Goal: Task Accomplishment & Management: Manage account settings

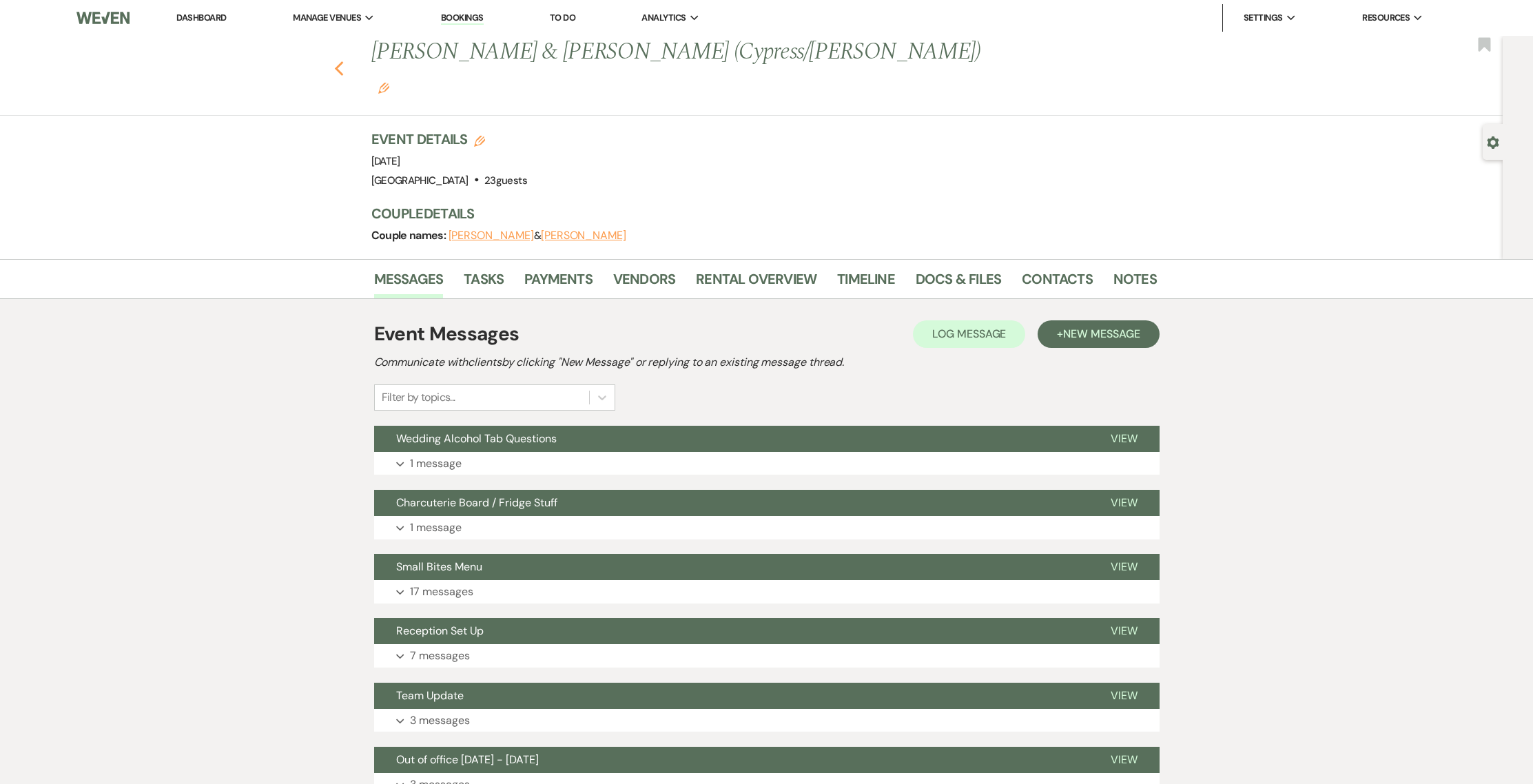
click at [343, 61] on use "button" at bounding box center [339, 69] width 9 height 15
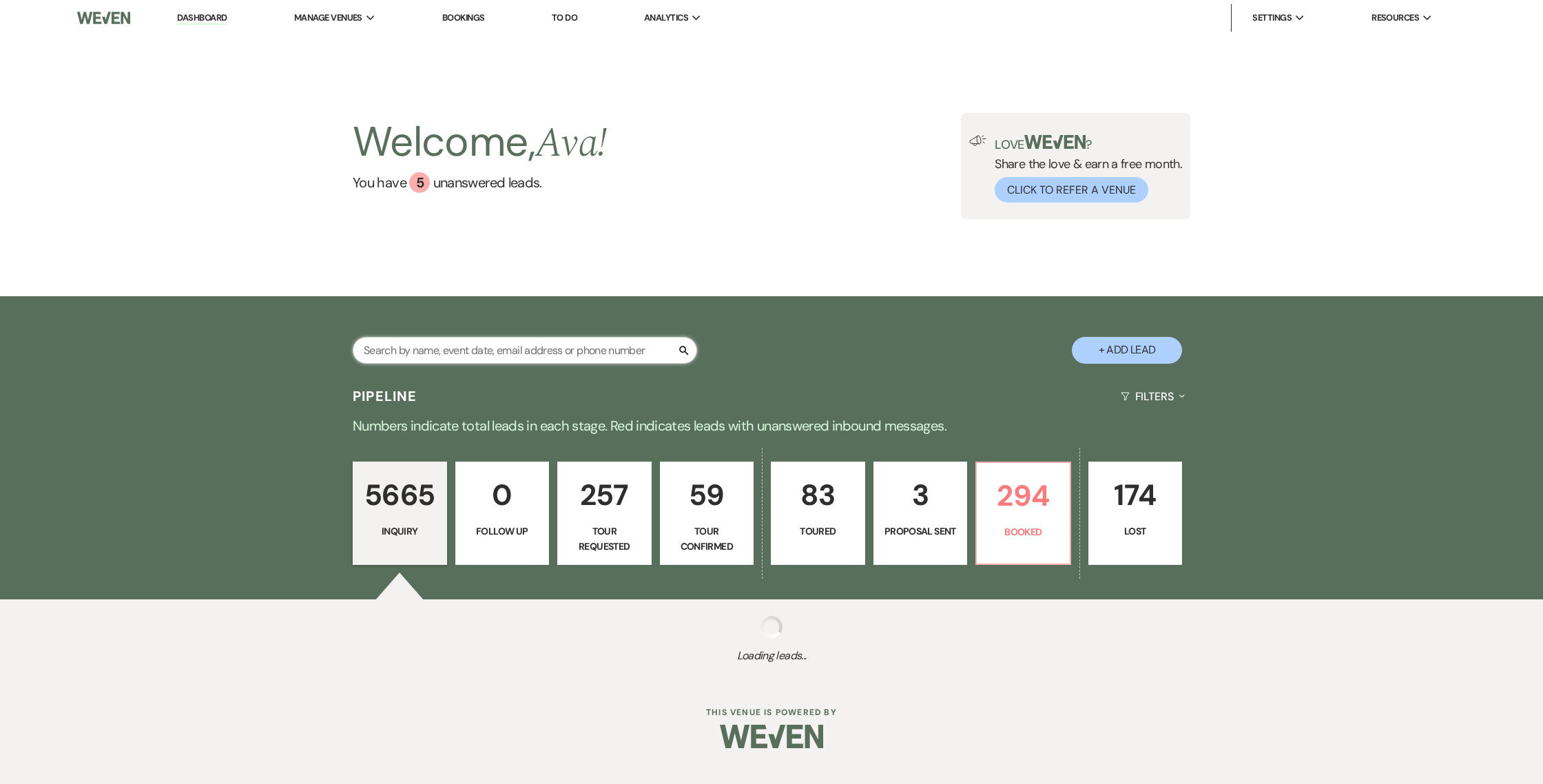
click at [524, 354] on input "text" at bounding box center [525, 350] width 344 height 27
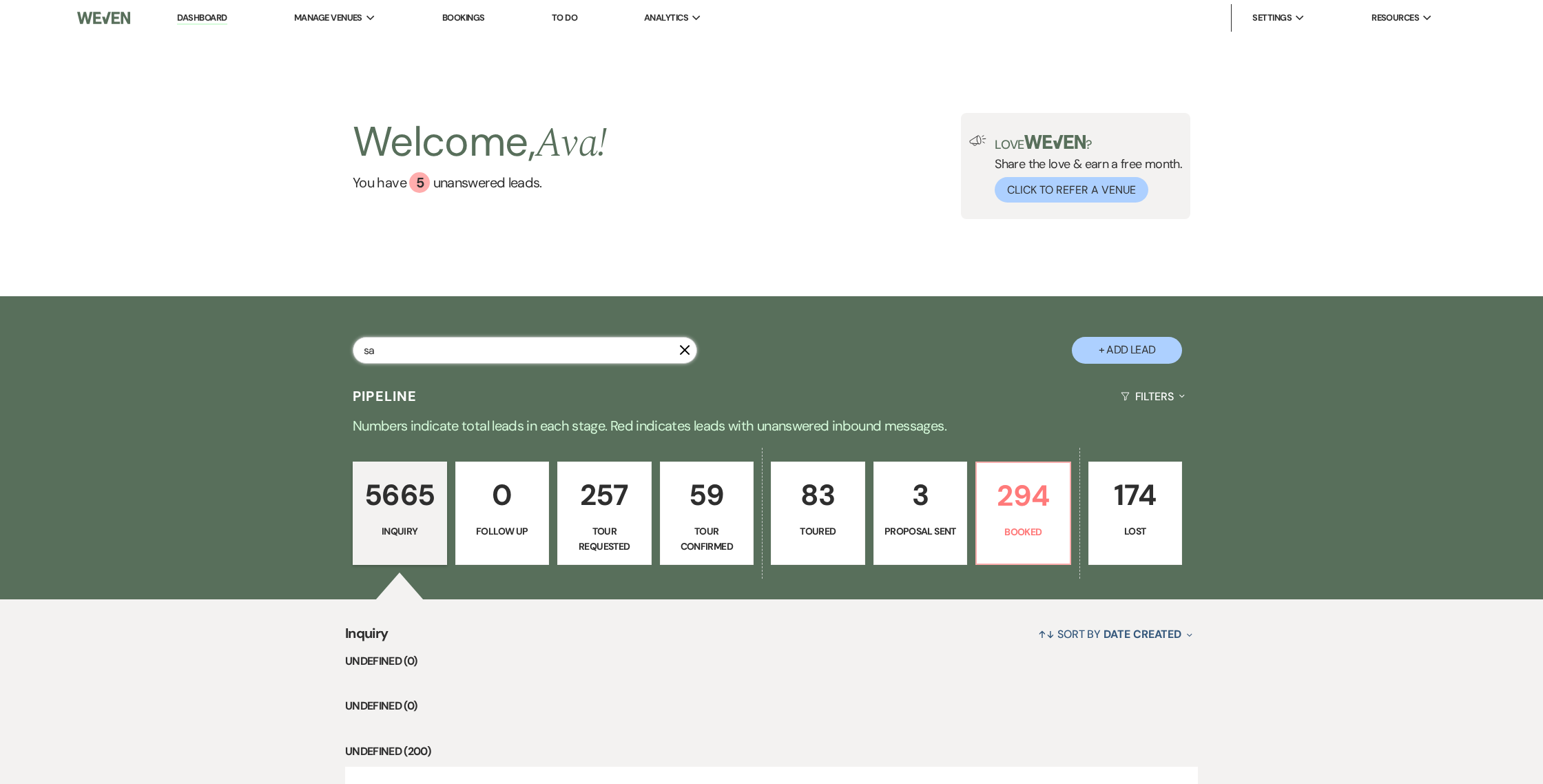
type input "s"
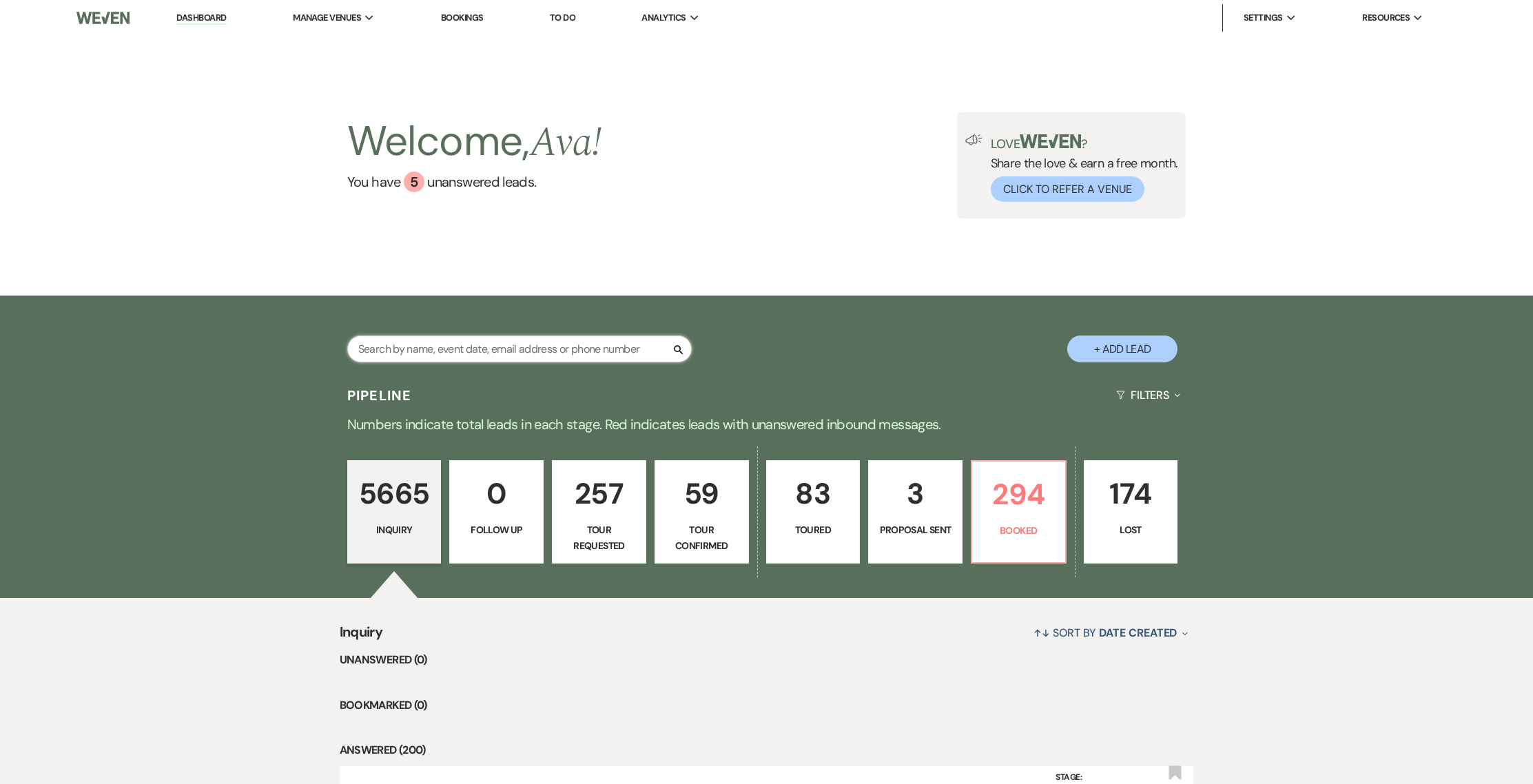
scroll to position [65, 0]
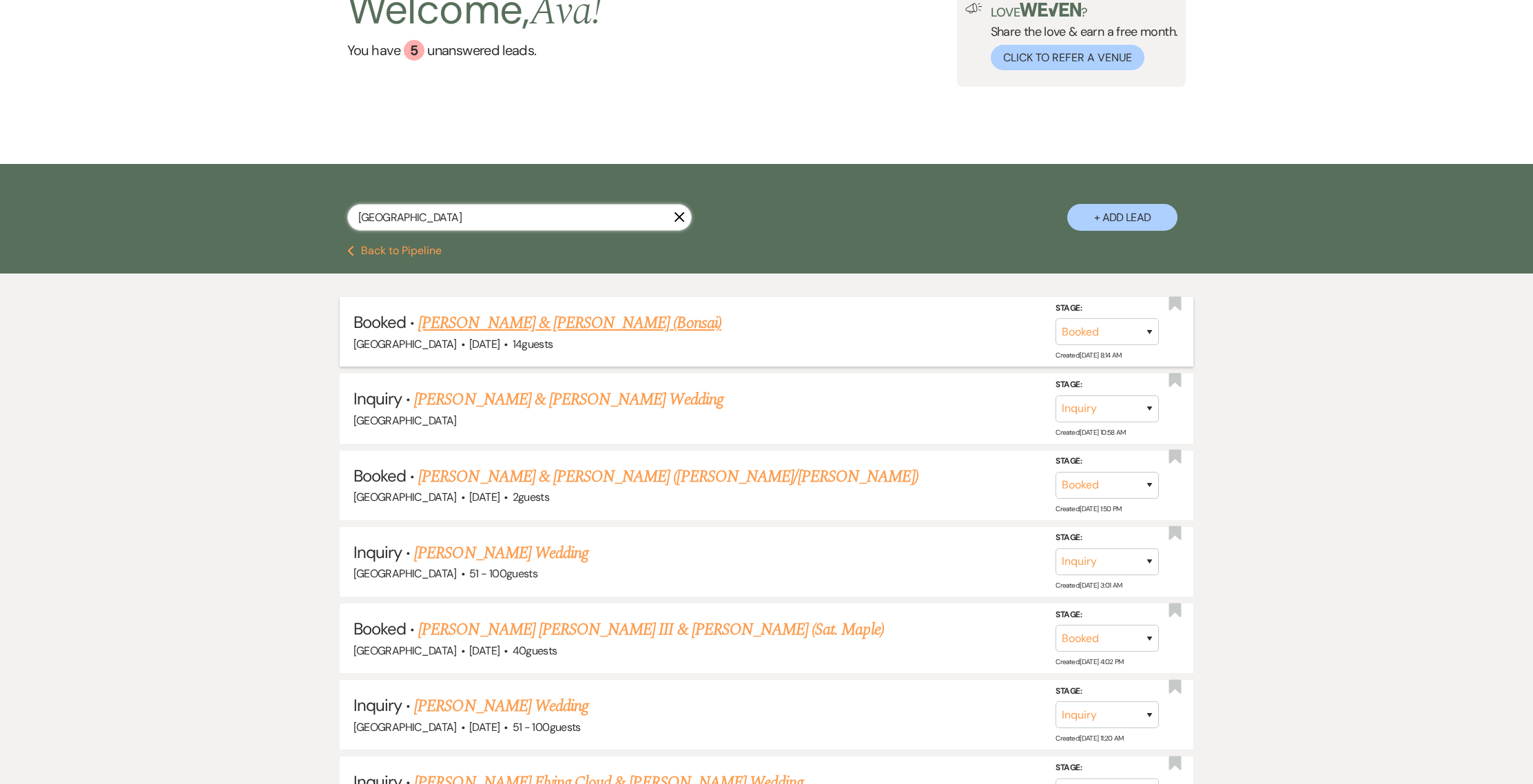
scroll to position [286, 0]
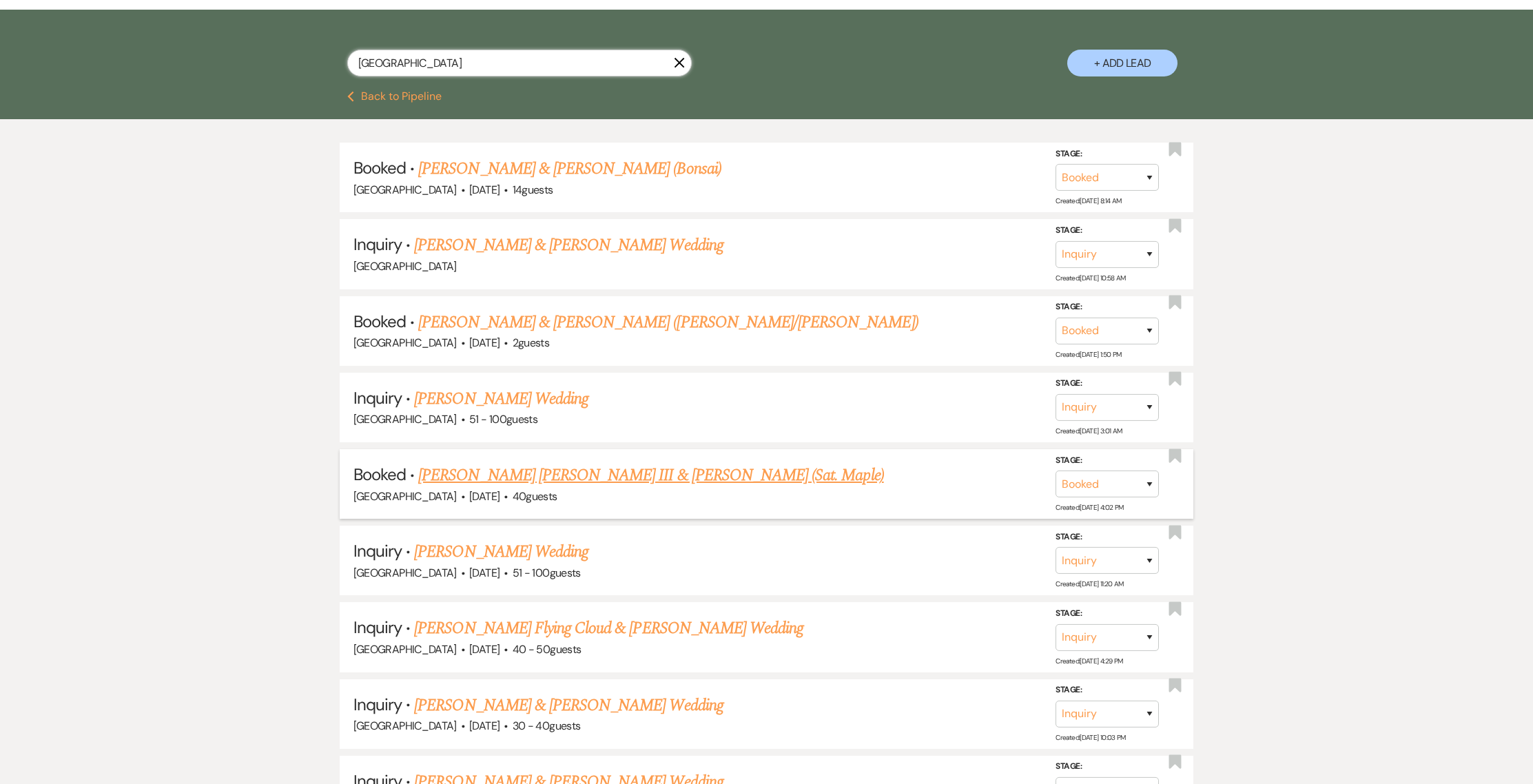
type input "[GEOGRAPHIC_DATA]"
click at [763, 463] on link "[PERSON_NAME] [PERSON_NAME] III & [PERSON_NAME] (Sat. Maple)" at bounding box center [651, 474] width 465 height 25
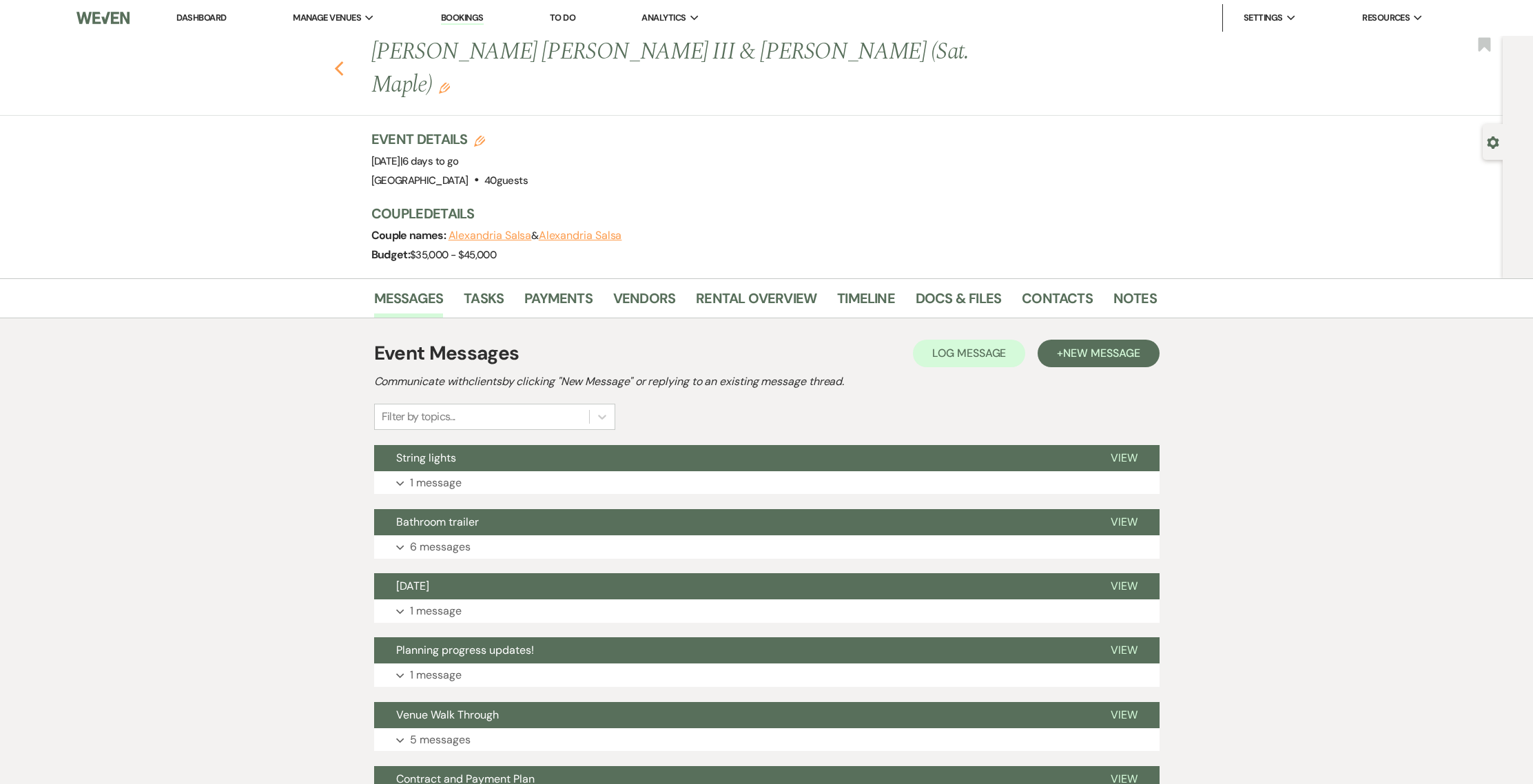
click at [344, 60] on icon "Previous" at bounding box center [339, 68] width 10 height 16
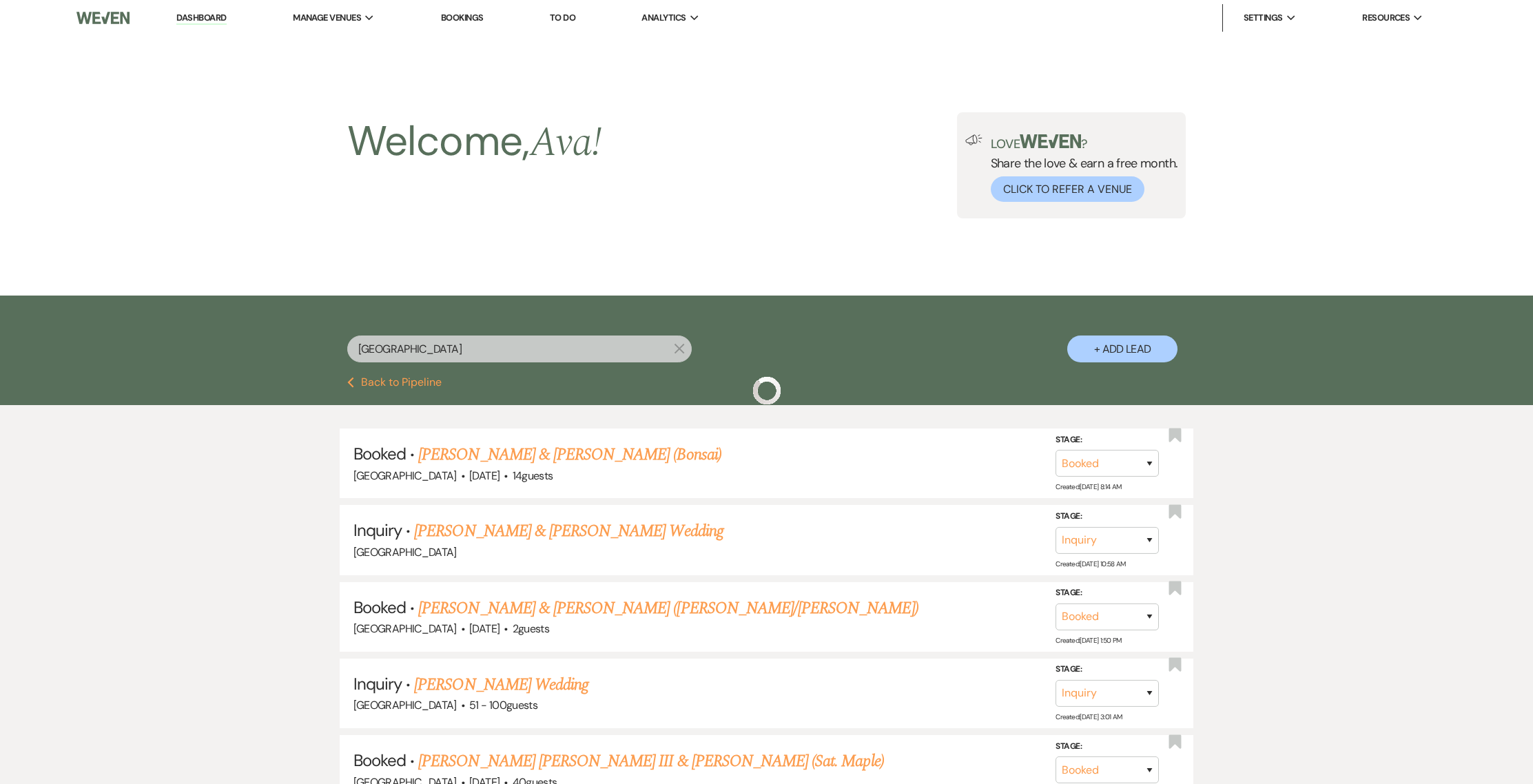
scroll to position [286, 0]
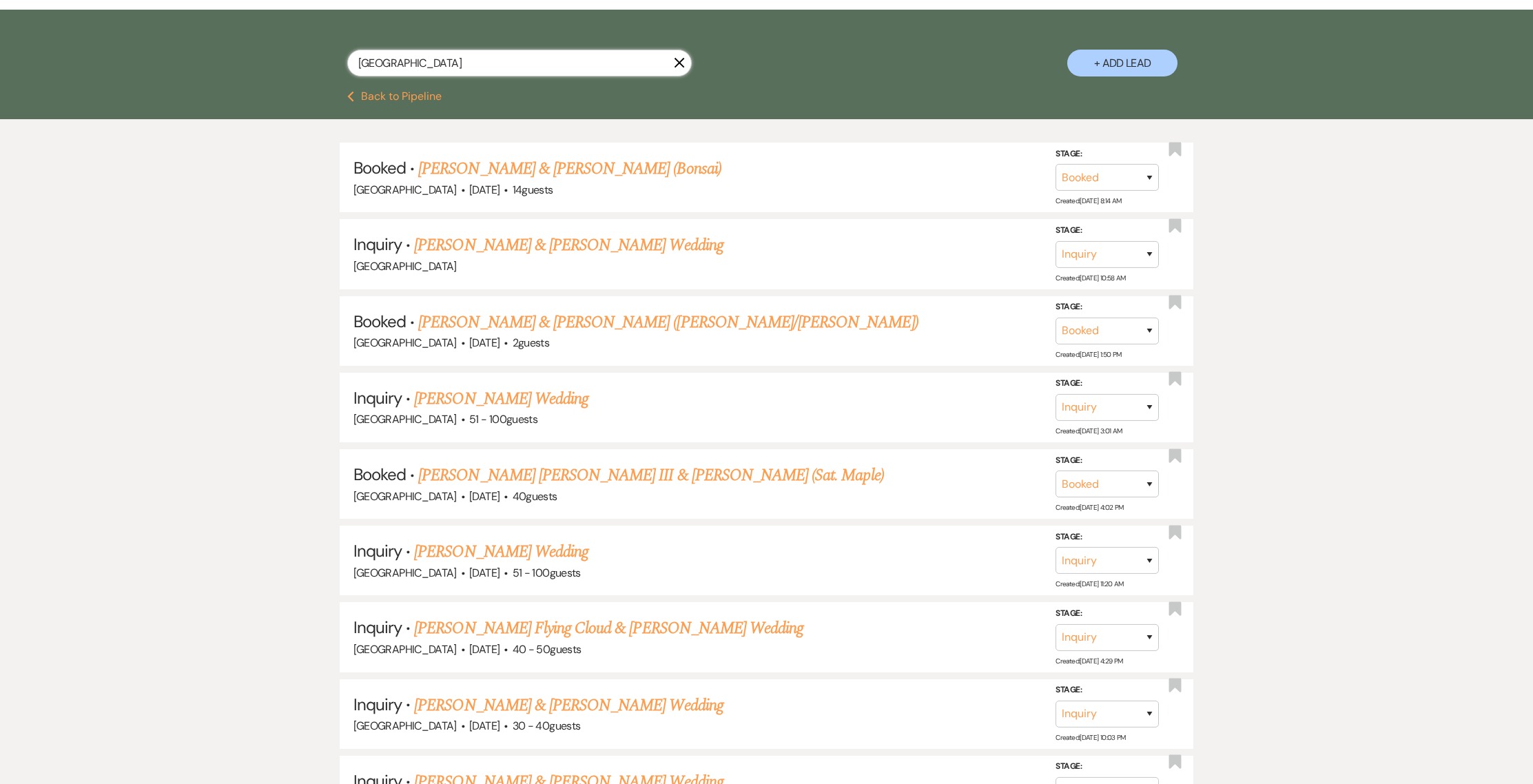
click at [685, 70] on input "[GEOGRAPHIC_DATA]" at bounding box center [519, 63] width 345 height 27
click at [682, 69] on input "[GEOGRAPHIC_DATA]" at bounding box center [519, 63] width 345 height 27
click at [679, 66] on icon "X" at bounding box center [679, 62] width 11 height 11
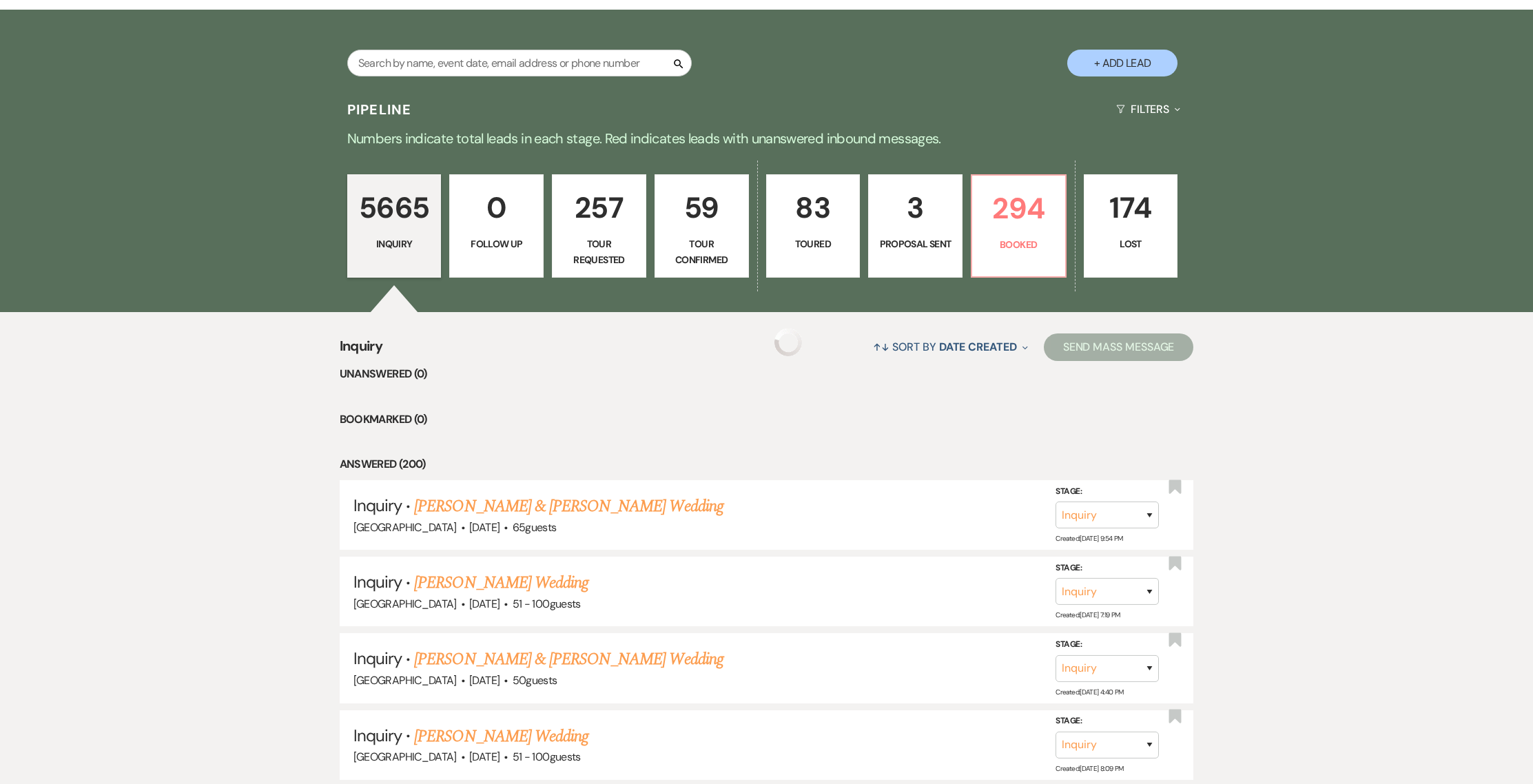
scroll to position [65, 0]
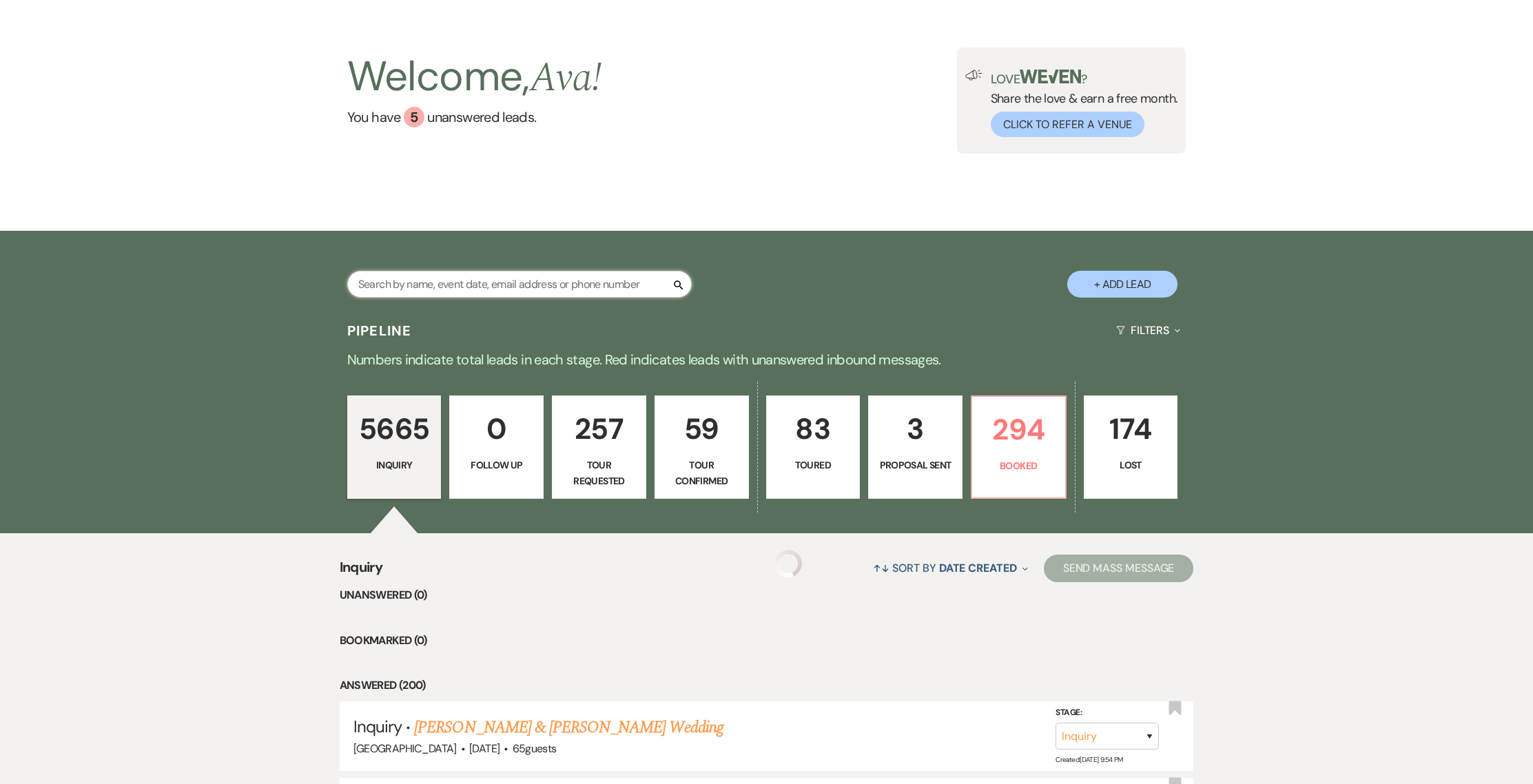
click at [556, 286] on input "text" at bounding box center [519, 284] width 345 height 27
type input "[PERSON_NAME]"
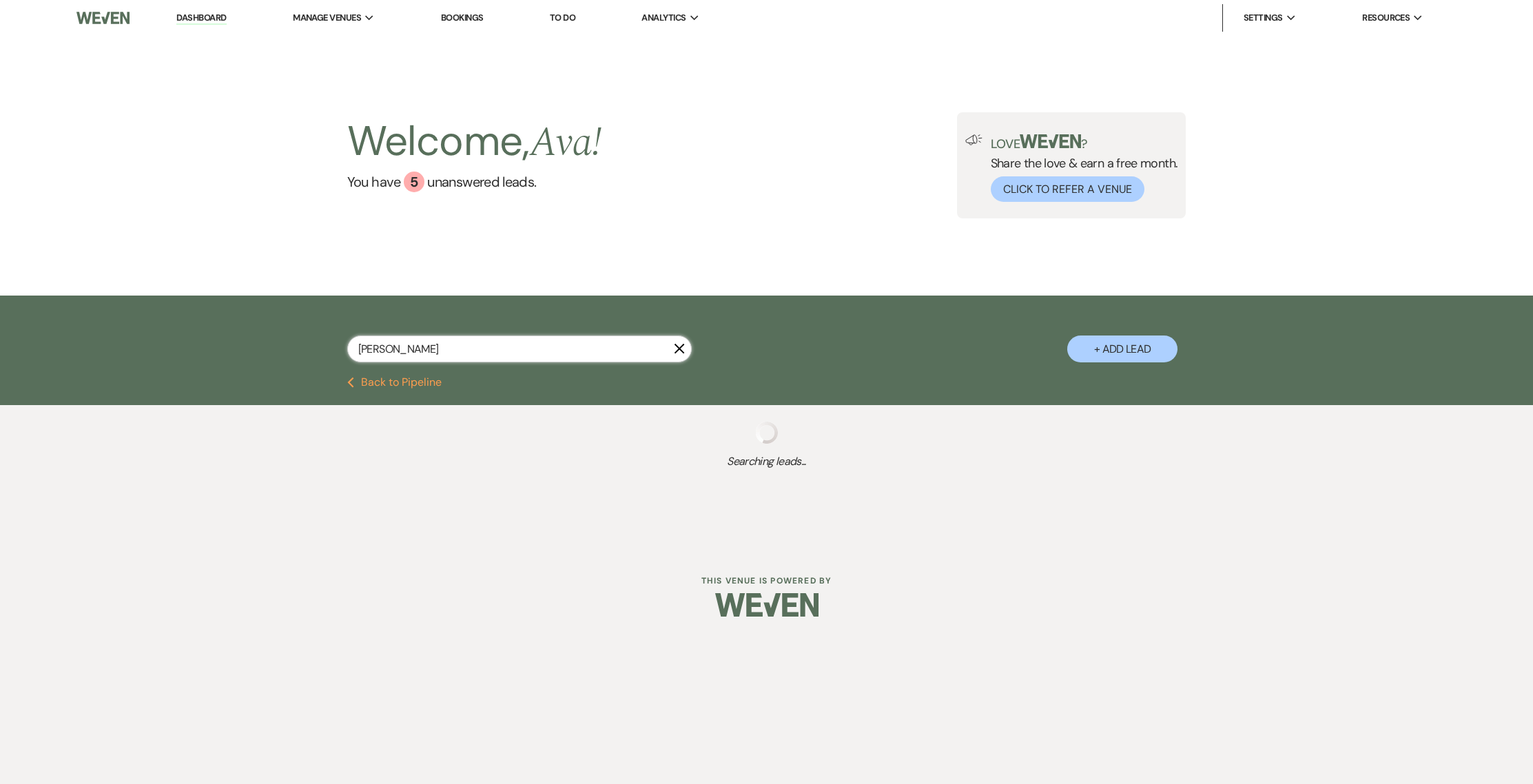
select select "8"
select select "7"
select select "8"
select select "6"
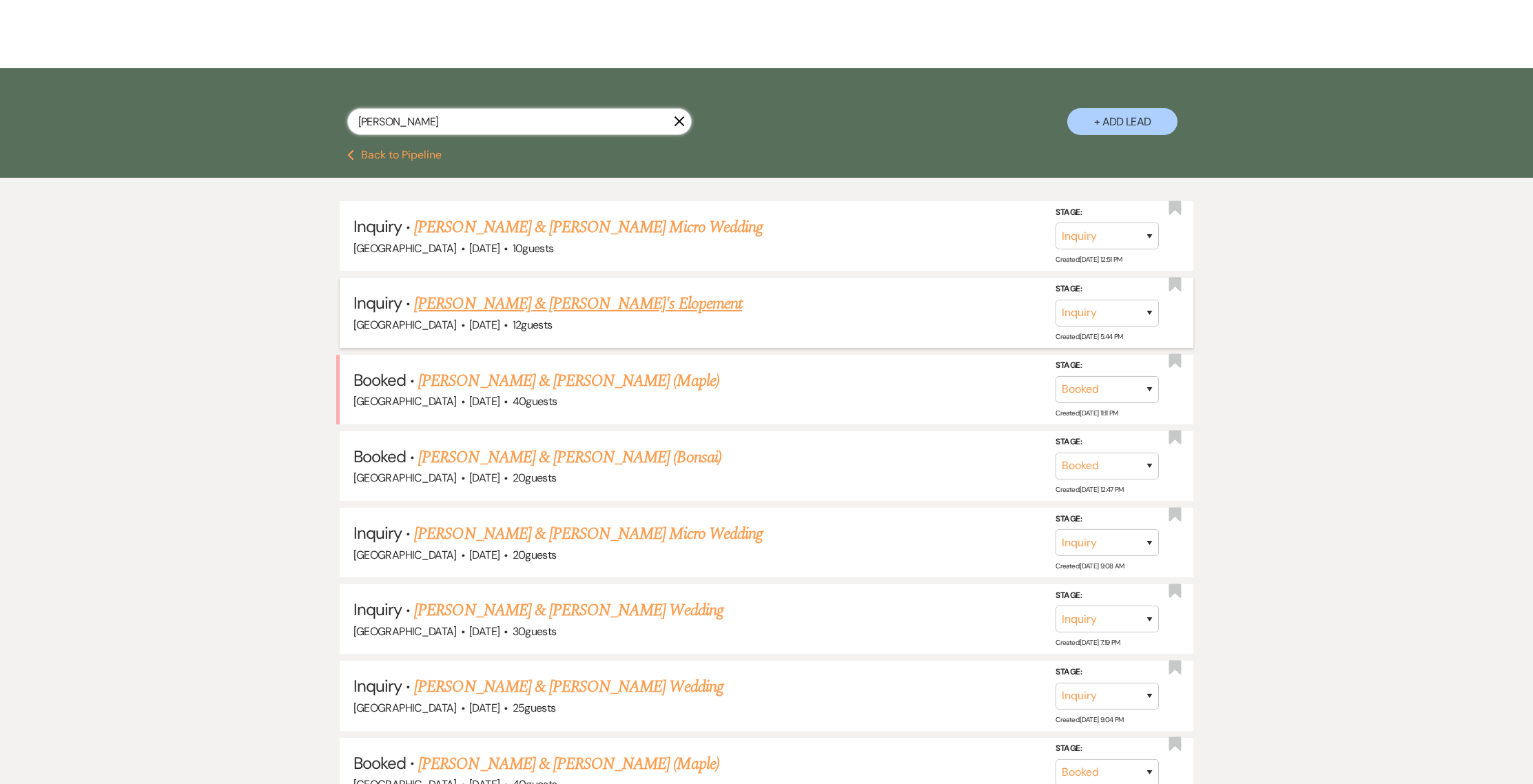
scroll to position [286, 0]
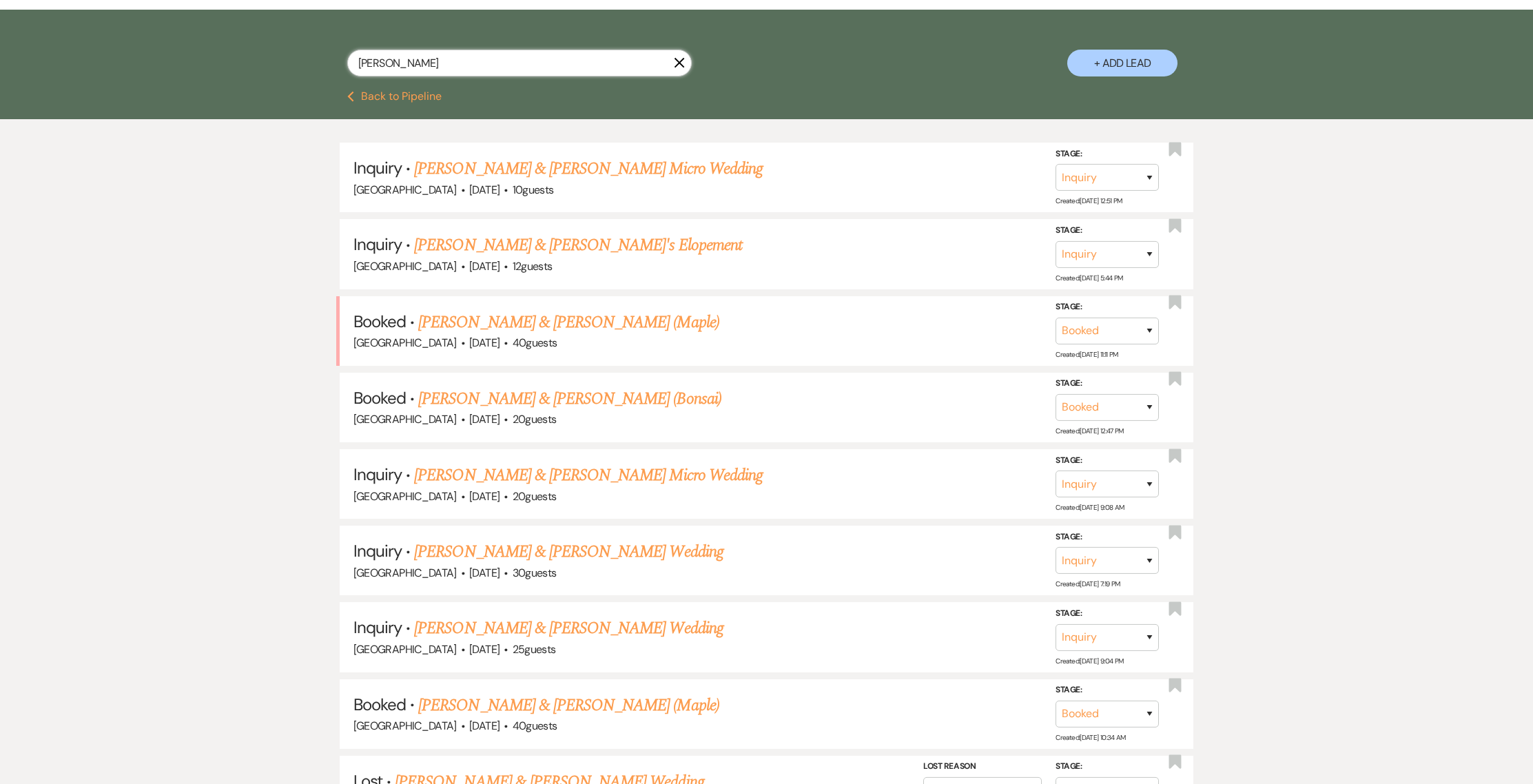
type input "[PERSON_NAME]"
drag, startPoint x: 432, startPoint y: 60, endPoint x: 358, endPoint y: 59, distance: 74.0
click at [358, 59] on input "[PERSON_NAME]" at bounding box center [519, 63] width 345 height 27
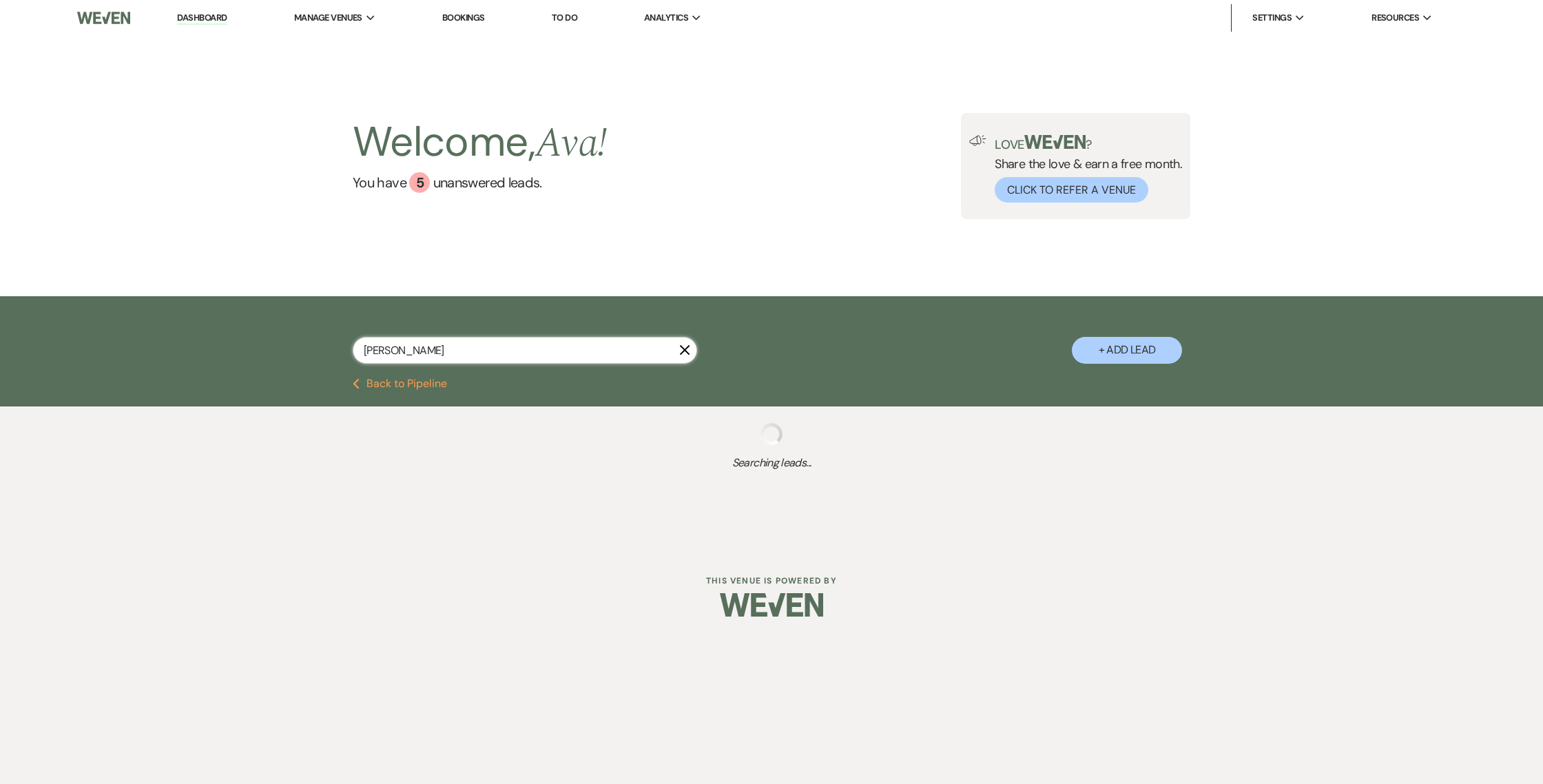
type input "[PERSON_NAME]"
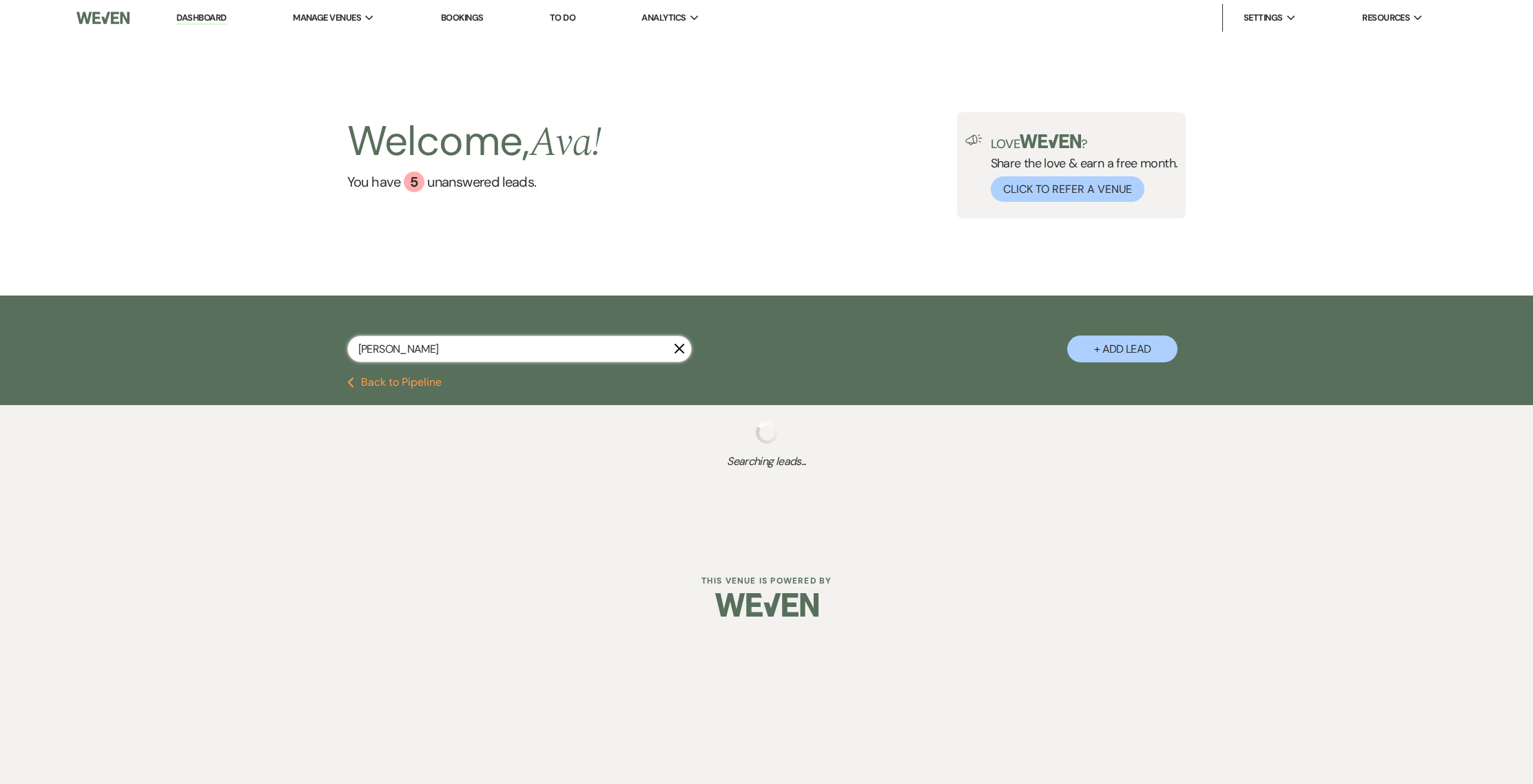
select select "8"
select select "11"
select select "8"
select select "7"
select select "2"
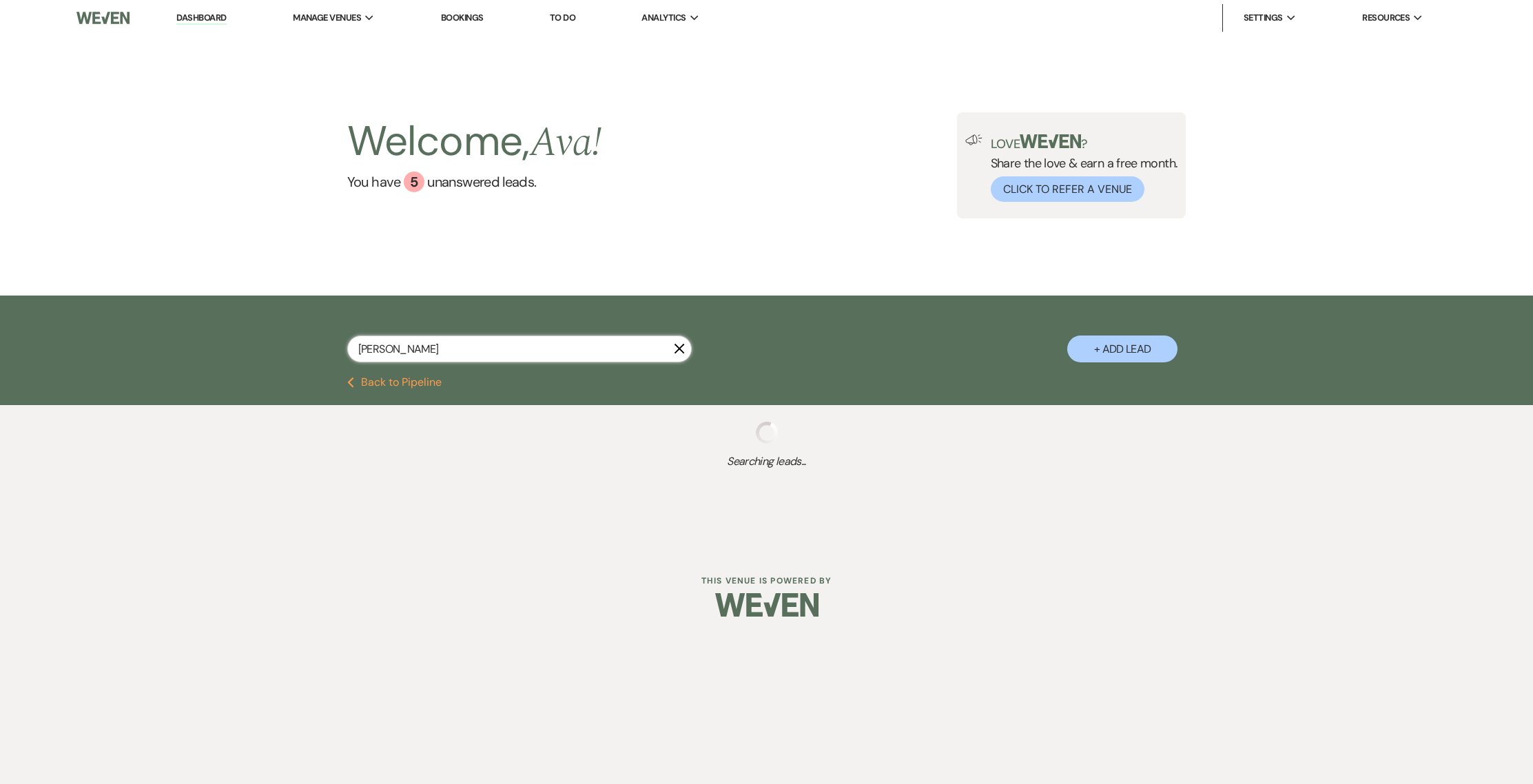
select select "4"
select select "8"
select select "10"
select select "2"
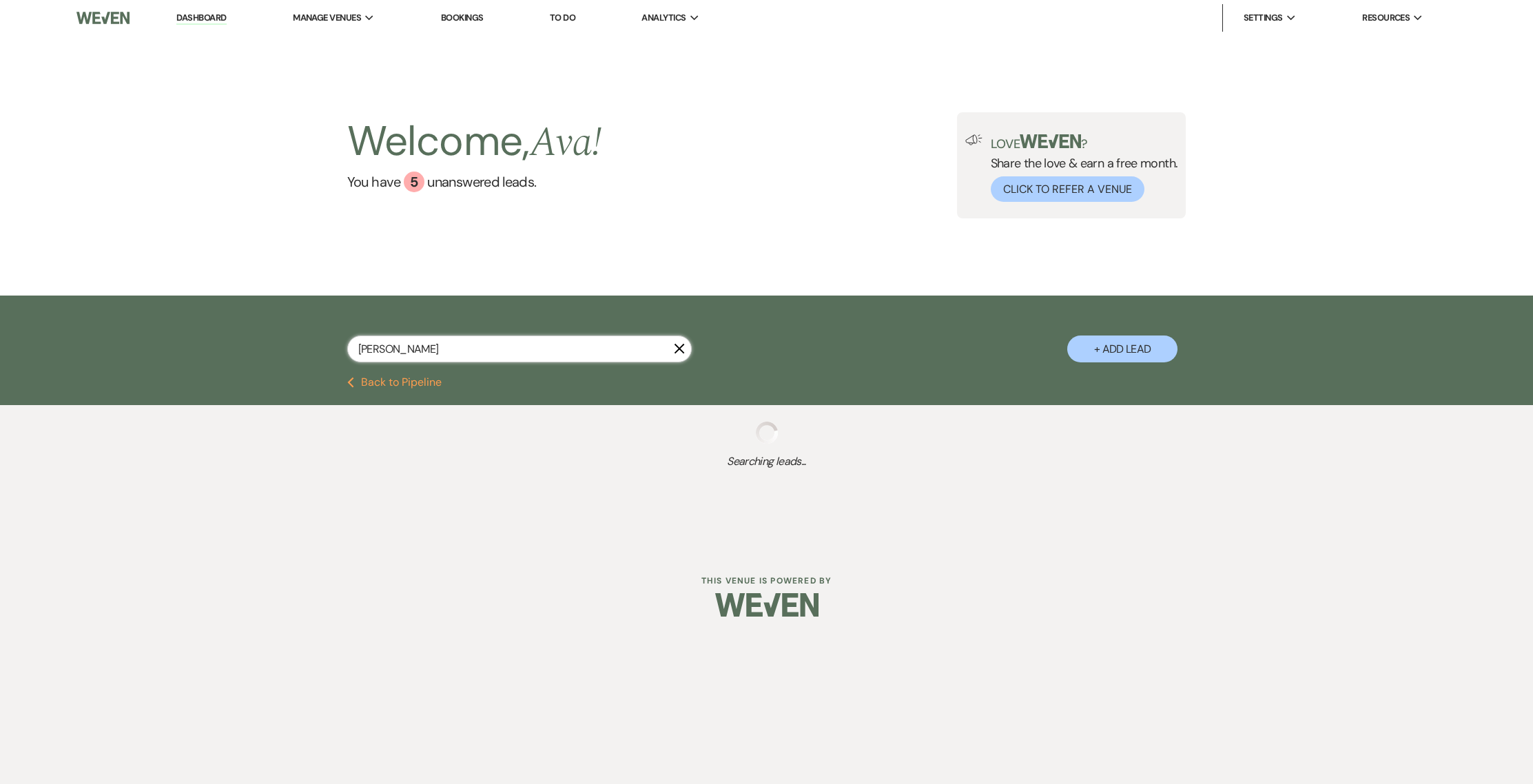
select select "4"
select select "2"
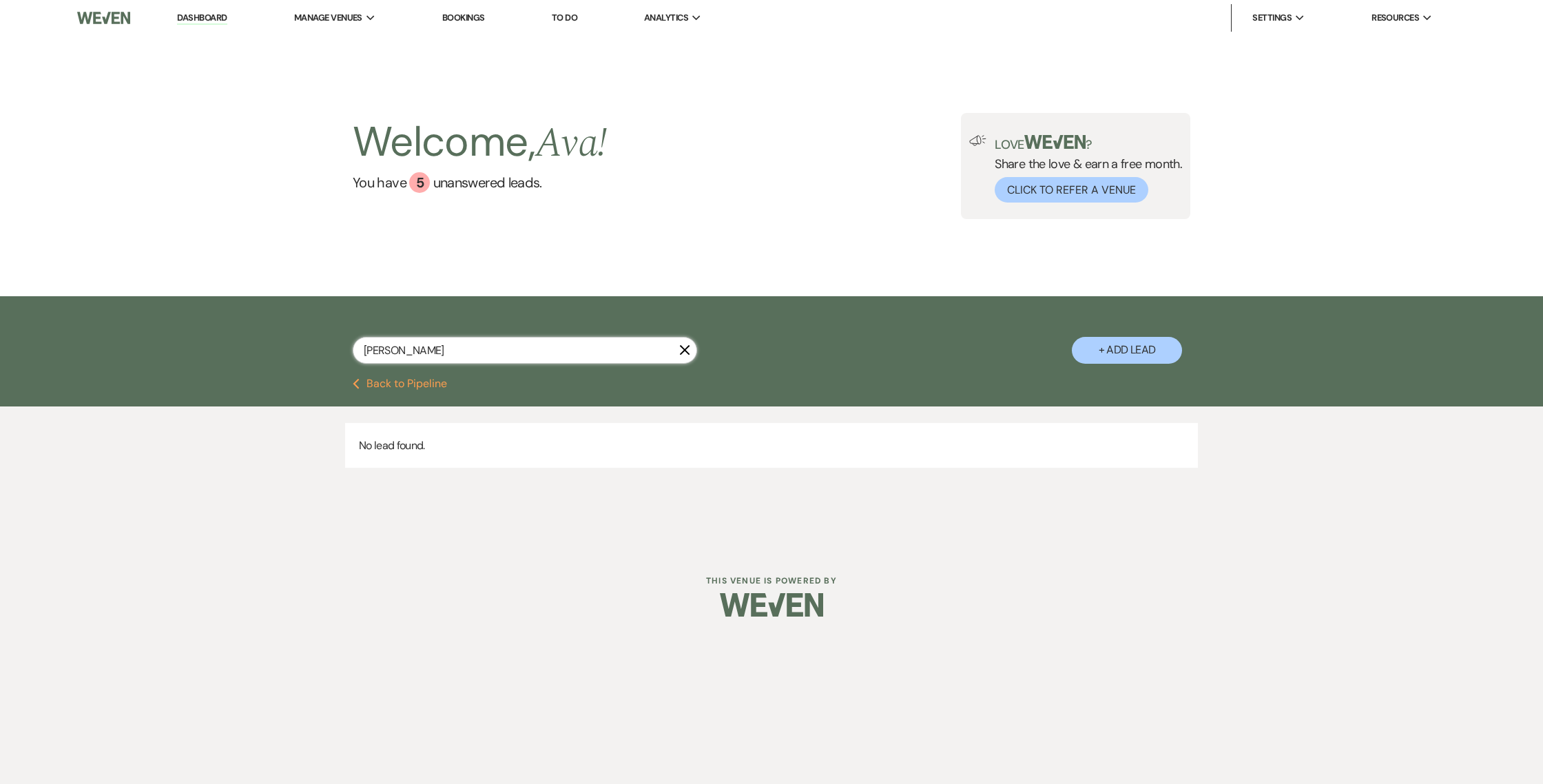
type input "[PERSON_NAME]"
select select "8"
select select "11"
select select "8"
select select "7"
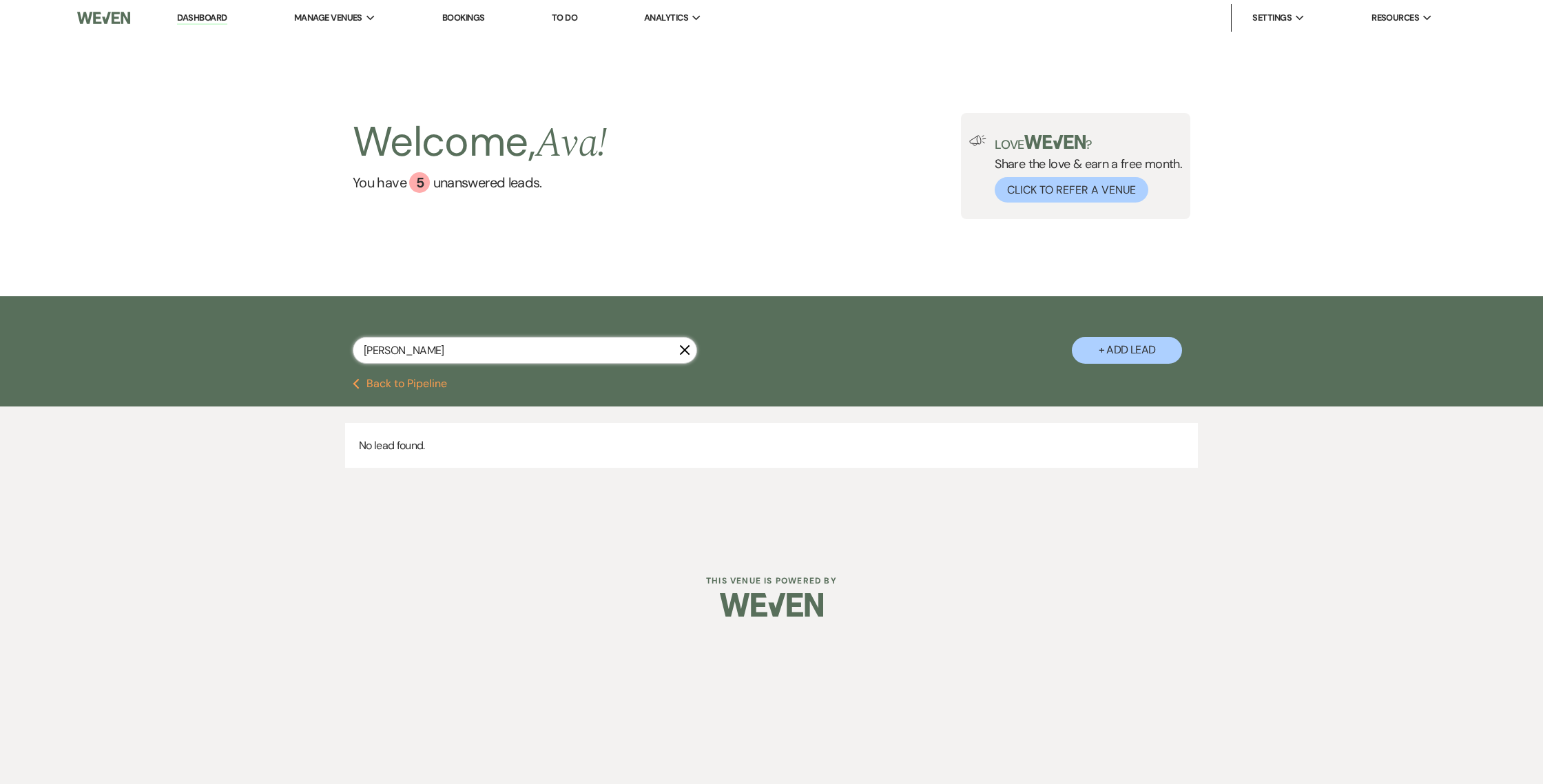
select select "2"
select select "4"
select select "8"
select select "10"
select select "2"
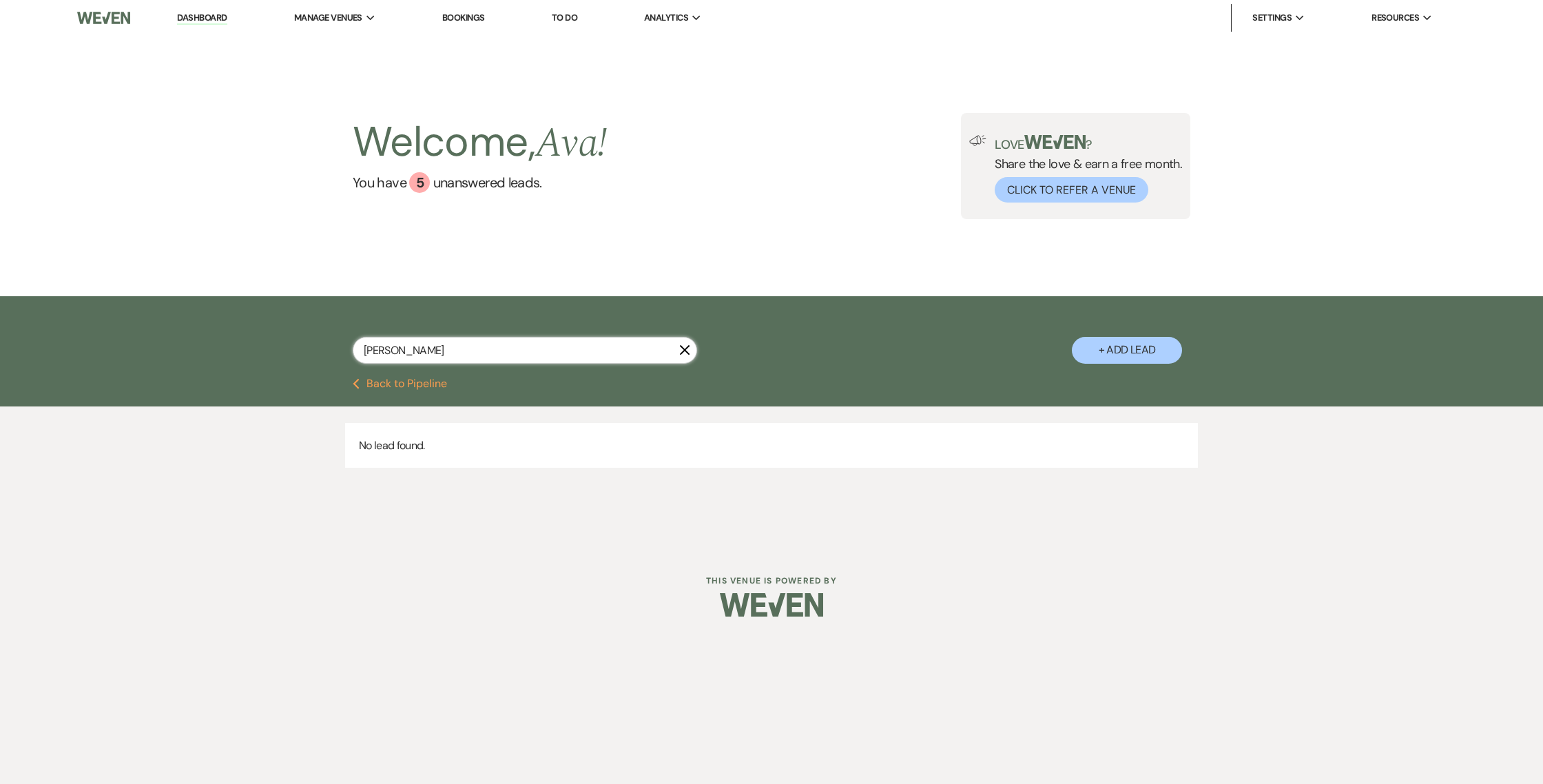
select select "2"
select select "4"
select select "2"
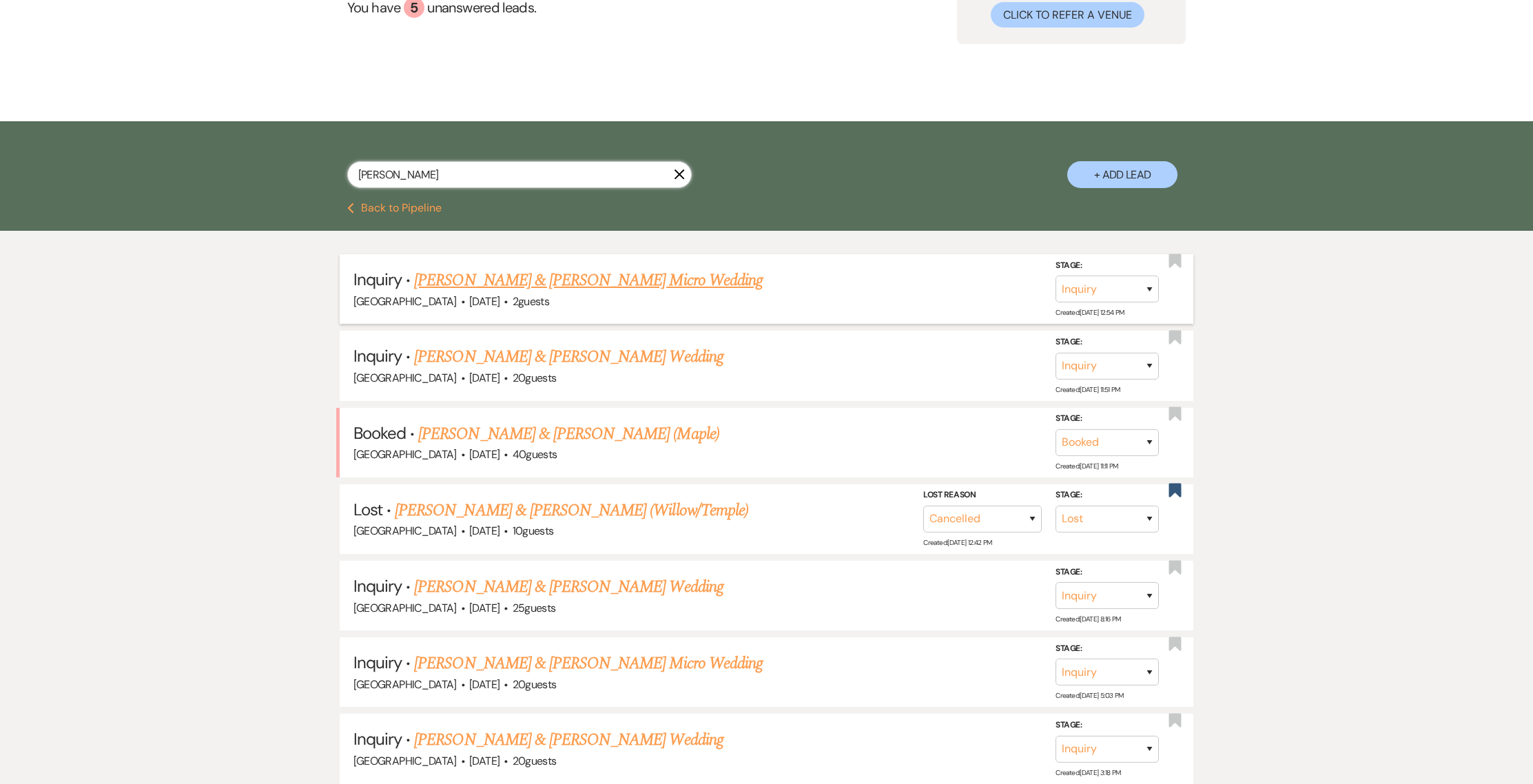
scroll to position [414, 0]
